Goal: Navigation & Orientation: Find specific page/section

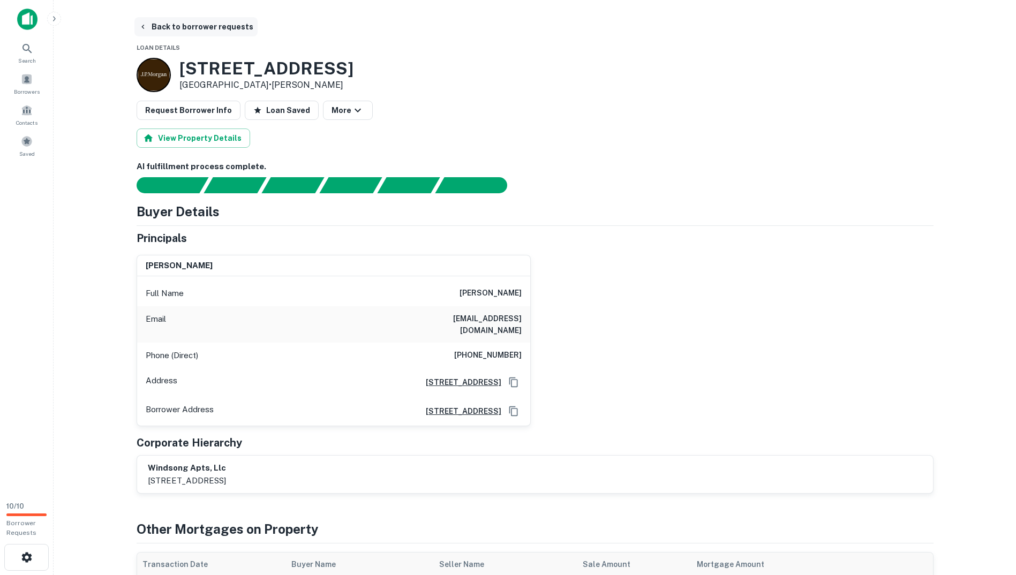
click at [143, 21] on button "Back to borrower requests" at bounding box center [195, 26] width 123 height 19
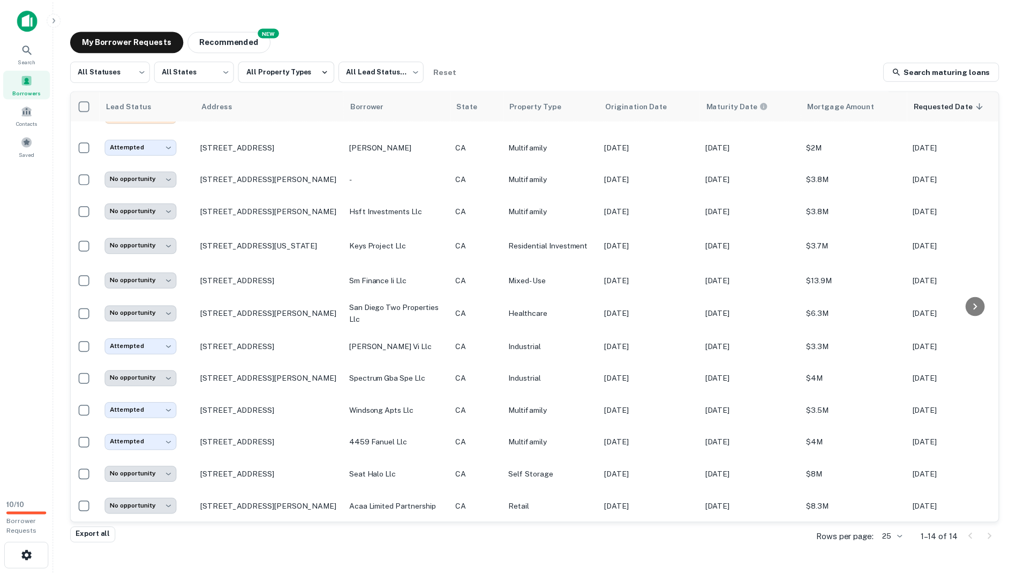
scroll to position [62, 0]
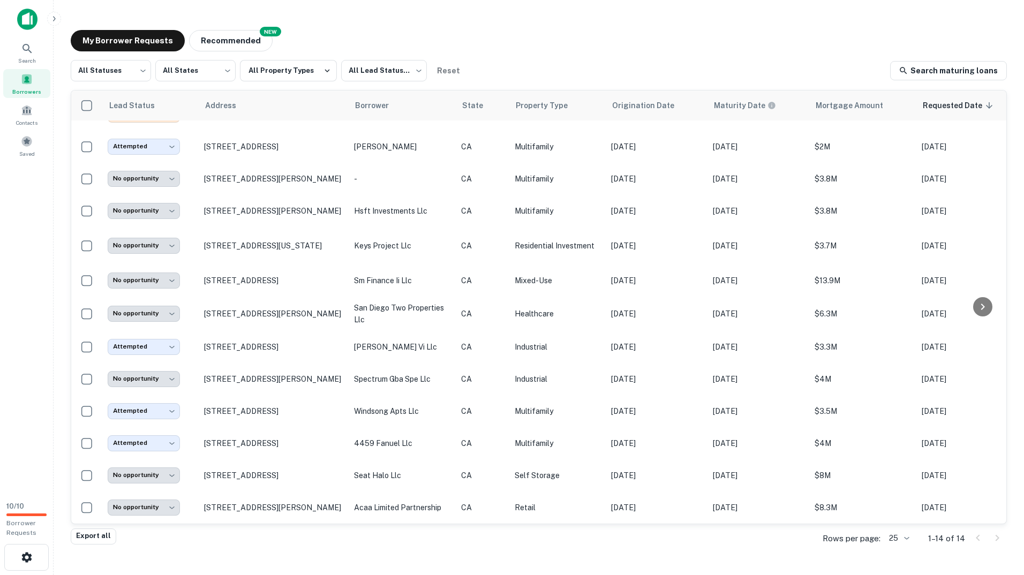
click at [246, 28] on div "**********" at bounding box center [539, 280] width 954 height 518
click at [216, 35] on button "Recommended" at bounding box center [231, 40] width 84 height 21
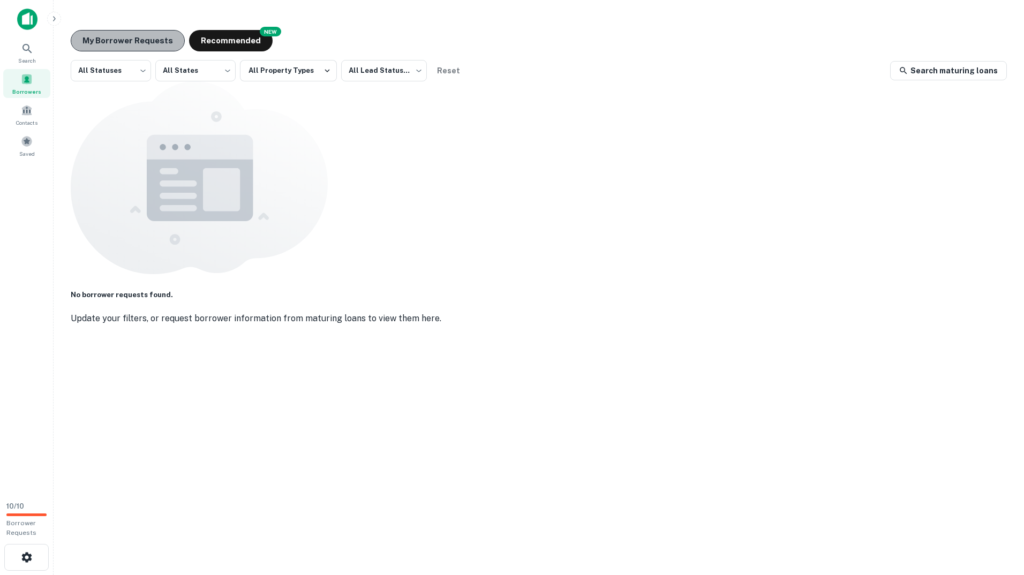
click at [145, 49] on button "My Borrower Requests" at bounding box center [128, 40] width 114 height 21
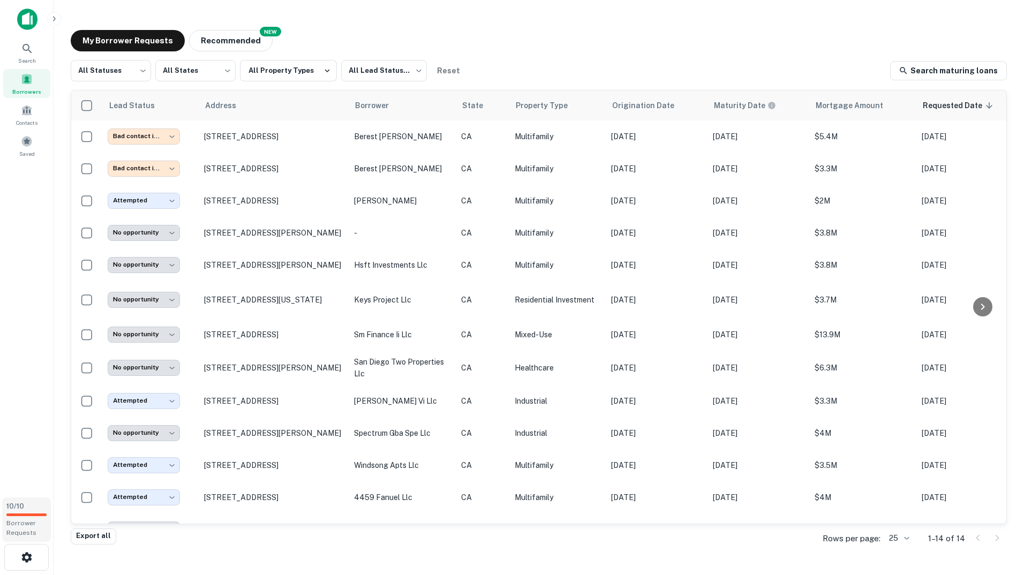
click at [19, 515] on div at bounding box center [26, 515] width 40 height 3
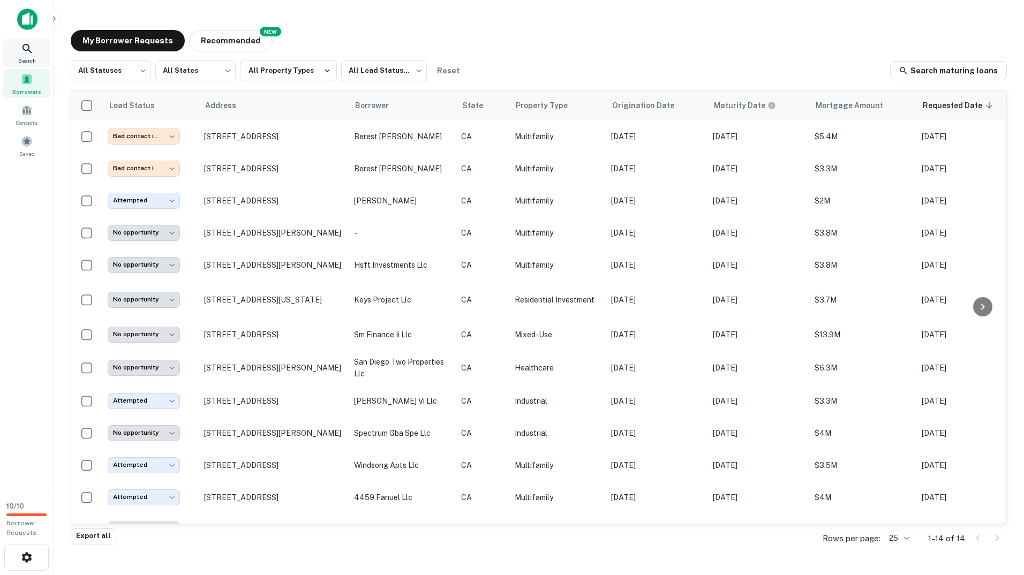
click at [34, 54] on div "Search" at bounding box center [26, 52] width 47 height 29
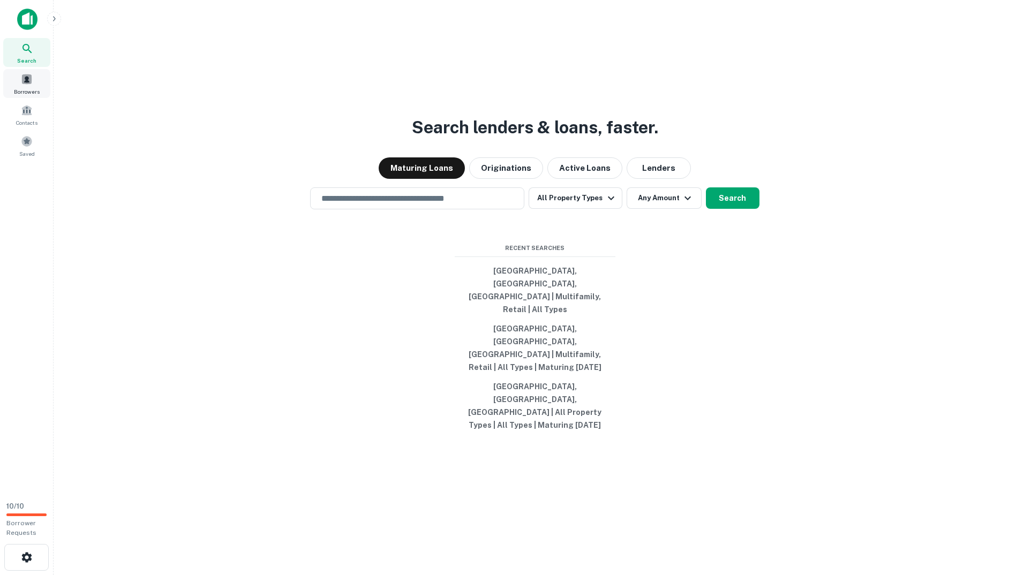
click at [21, 85] on div "Borrowers" at bounding box center [26, 83] width 47 height 29
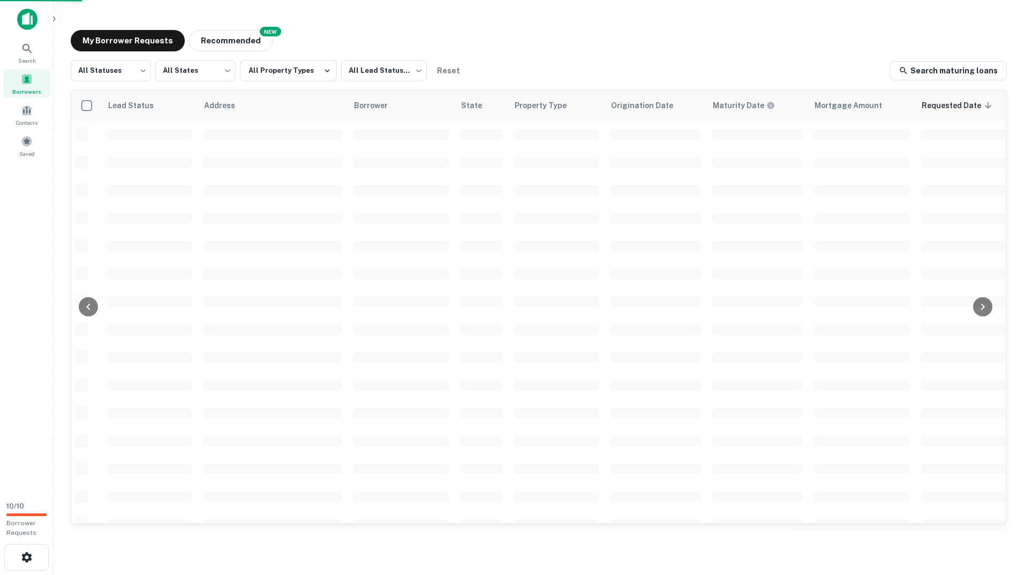
scroll to position [62, 0]
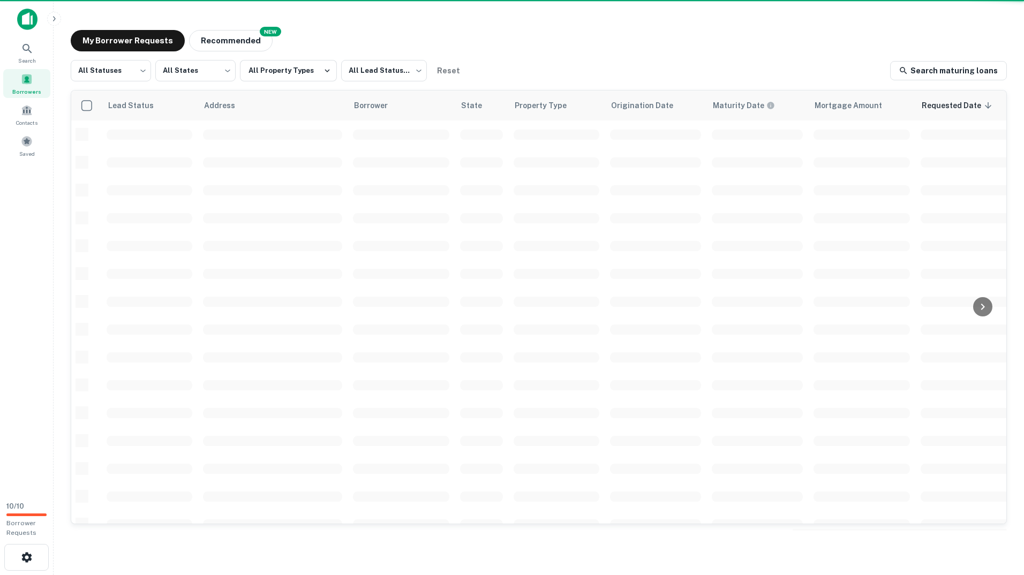
scroll to position [62, 0]
